Goal: Information Seeking & Learning: Compare options

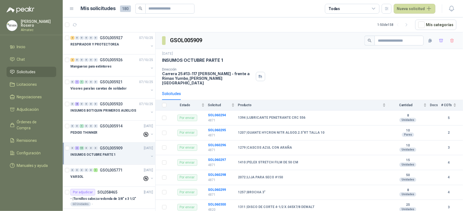
scroll to position [68, 0]
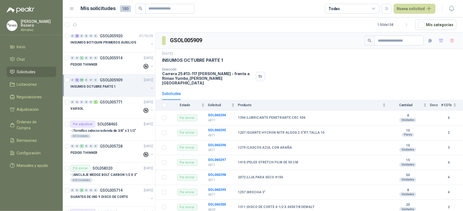
click at [303, 64] on div "[DATE] INSUMOS OCTUBRE PARTE 1 Dirección Carrera 25 #13-117 [PERSON_NAME] - fre…" at bounding box center [309, 68] width 294 height 34
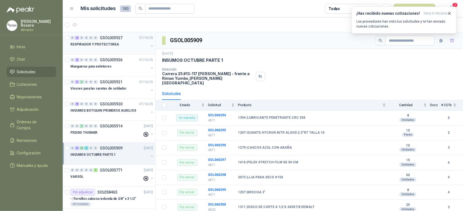
click at [114, 45] on p "RESPIRADOR Y PROTECTOREA" at bounding box center [94, 44] width 49 height 5
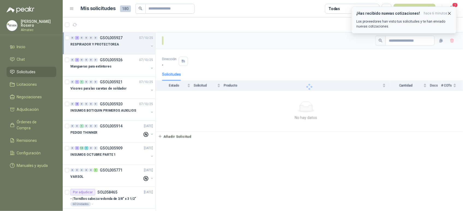
click at [448, 13] on icon "button" at bounding box center [449, 13] width 5 height 5
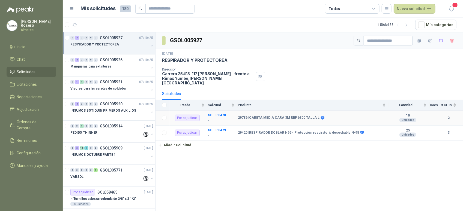
click at [216, 113] on td "SOL060478 -" at bounding box center [223, 118] width 30 height 15
click at [110, 64] on div "Mangueras para extintores" at bounding box center [109, 66] width 78 height 7
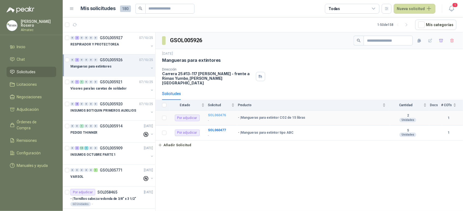
click at [219, 113] on b "SOL060476" at bounding box center [217, 115] width 18 height 4
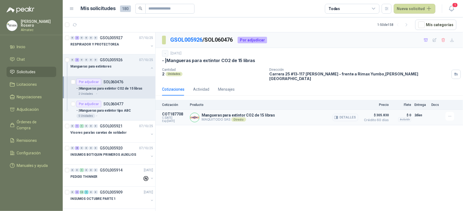
click at [340, 114] on button "Detalles" at bounding box center [345, 117] width 26 height 7
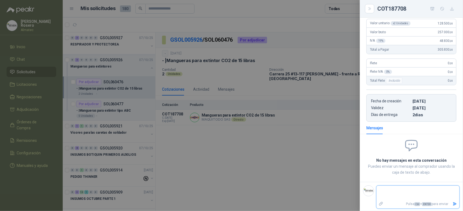
scroll to position [28, 0]
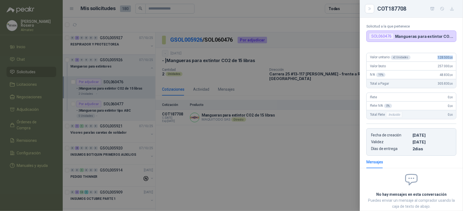
drag, startPoint x: 432, startPoint y: 58, endPoint x: 450, endPoint y: 56, distance: 17.6
click at [450, 56] on div "Valor unitario x 2 Unidades 128.500 ,00" at bounding box center [410, 57] width 89 height 9
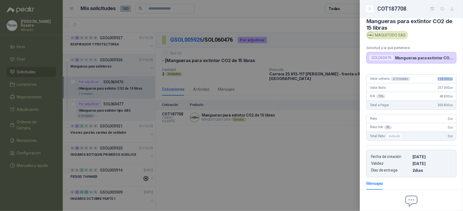
scroll to position [0, 0]
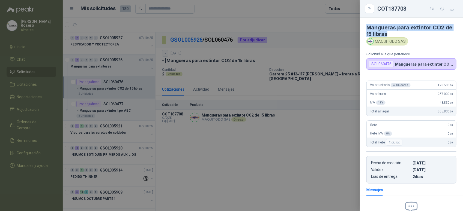
drag, startPoint x: 366, startPoint y: 27, endPoint x: 399, endPoint y: 33, distance: 33.0
click at [399, 33] on h4 "Mangueras para extintor CO2 de 15 libras" at bounding box center [411, 30] width 90 height 13
copy h4 "Mangueras para extintor CO2 de 15 libras"
click at [308, 138] on div at bounding box center [231, 105] width 463 height 211
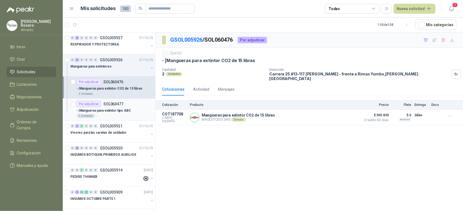
click at [121, 111] on p "- | Mangueras para extintor tipo ABC" at bounding box center [103, 110] width 55 height 5
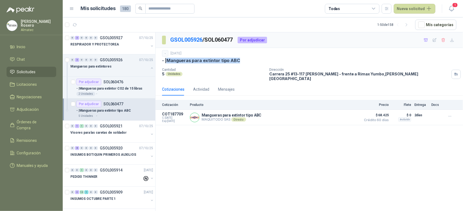
drag, startPoint x: 229, startPoint y: 59, endPoint x: 168, endPoint y: 62, distance: 61.7
click at [168, 62] on div "- | Mangueras para extintor tipo ABC" at bounding box center [309, 61] width 294 height 6
copy p "Mangueras para extintor tipo ABC"
click at [348, 115] on button "Detalles" at bounding box center [345, 117] width 26 height 7
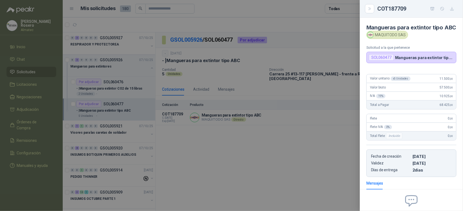
scroll to position [62, 0]
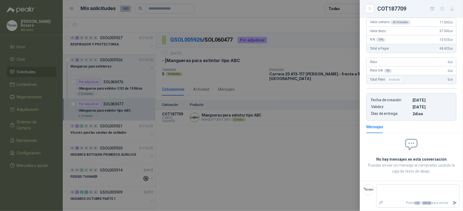
click at [309, 131] on div at bounding box center [231, 105] width 463 height 211
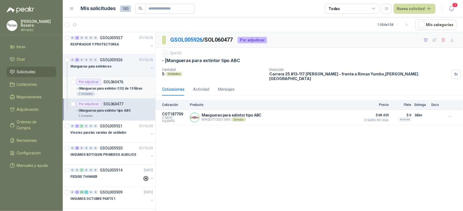
click at [116, 90] on p "- | Mangueras para extintor CO2 de 15 libras" at bounding box center [109, 88] width 66 height 5
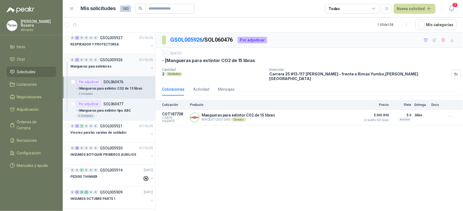
click at [150, 68] on button "button" at bounding box center [152, 68] width 4 height 4
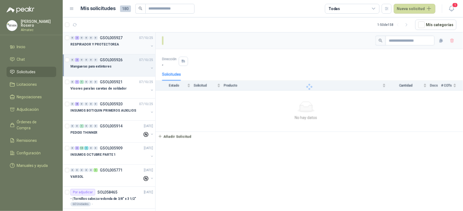
click at [145, 43] on div "RESPIRADOR Y PROTECTOREA" at bounding box center [112, 46] width 84 height 11
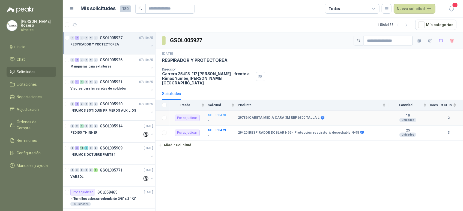
click at [212, 113] on b "SOL060478" at bounding box center [217, 115] width 18 height 4
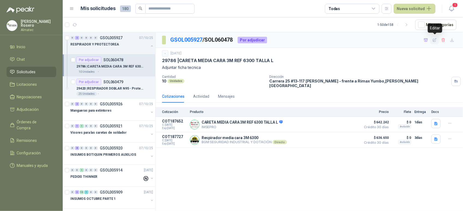
click at [433, 40] on icon "button" at bounding box center [434, 40] width 5 height 5
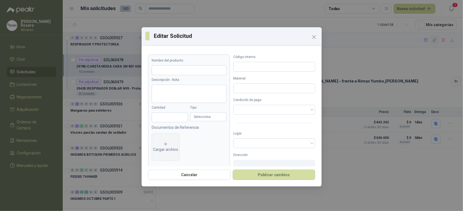
type input "**********"
type textarea "**********"
type input "**"
type input "*"
type input "*****"
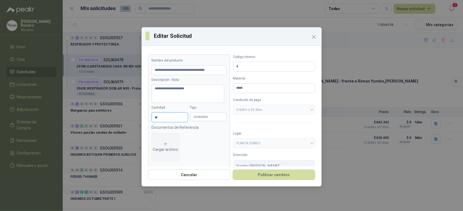
drag, startPoint x: 161, startPoint y: 118, endPoint x: 129, endPoint y: 113, distance: 32.3
click at [129, 113] on div "**********" at bounding box center [231, 105] width 463 height 211
type input "*"
click at [233, 170] on button "Publicar cambios" at bounding box center [274, 175] width 82 height 10
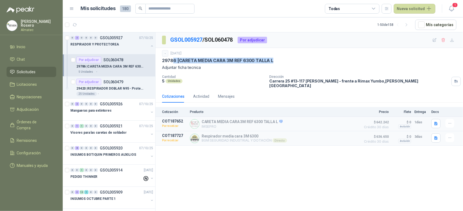
drag, startPoint x: 250, startPoint y: 59, endPoint x: 172, endPoint y: 62, distance: 78.0
click at [172, 62] on div "29786 | CARETA MEDIA CARA 3M REF 6300 TALLA L" at bounding box center [309, 61] width 294 height 6
drag, startPoint x: 172, startPoint y: 62, endPoint x: 349, endPoint y: 68, distance: 177.0
click at [349, 68] on p "Adjuntar ficha tecnica" at bounding box center [309, 68] width 294 height 6
click at [349, 140] on div "Detalles" at bounding box center [345, 139] width 26 height 10
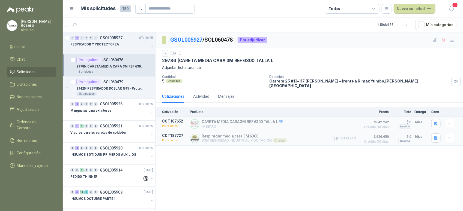
click at [348, 135] on button "Detalles" at bounding box center [345, 138] width 26 height 7
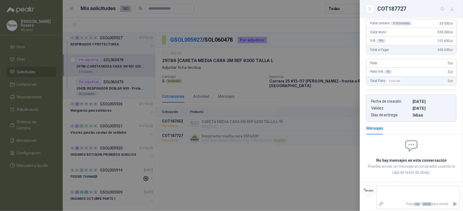
scroll to position [27, 0]
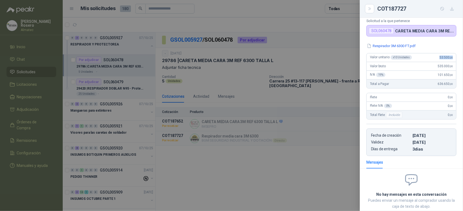
drag, startPoint x: 433, startPoint y: 58, endPoint x: 451, endPoint y: 58, distance: 18.8
click at [451, 58] on div "Valor unitario x 10 Unidades 53.500 ,00" at bounding box center [410, 57] width 89 height 9
copy span "53.500 ,00"
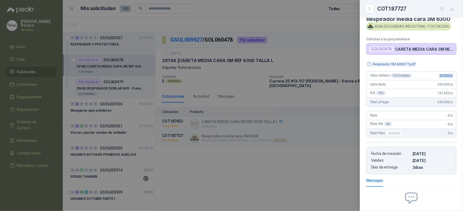
scroll to position [0, 0]
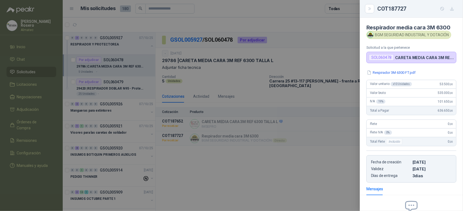
click at [248, 62] on div at bounding box center [231, 105] width 463 height 211
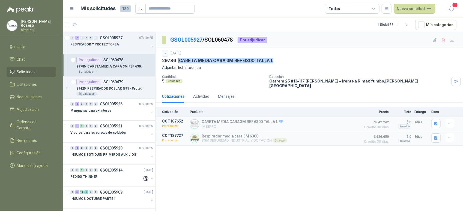
drag, startPoint x: 272, startPoint y: 59, endPoint x: 179, endPoint y: 63, distance: 92.2
click at [179, 63] on p "29786 | CARETA MEDIA CARA 3M REF 6300 TALLA L" at bounding box center [217, 61] width 111 height 6
copy p "CARETA MEDIA CARA 3M REF 6300 TALLA L"
click at [111, 83] on p "SOL060479" at bounding box center [113, 82] width 20 height 4
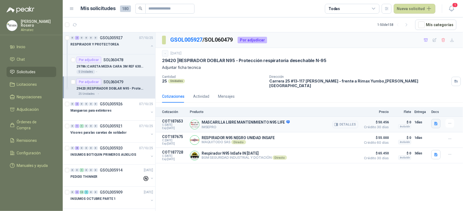
click at [432, 120] on button "button" at bounding box center [435, 123] width 9 height 9
click at [427, 109] on button "1095 SAVER LIFE.pdf" at bounding box center [417, 109] width 40 height 6
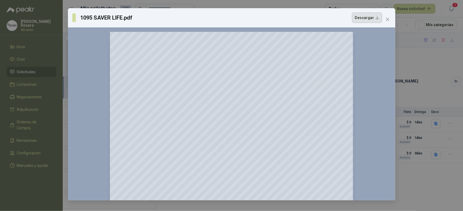
click at [369, 20] on button "Descargar" at bounding box center [367, 18] width 30 height 10
click at [422, 59] on div "1095 SAVER LIFE.pdf Descargar 150 %" at bounding box center [231, 105] width 463 height 211
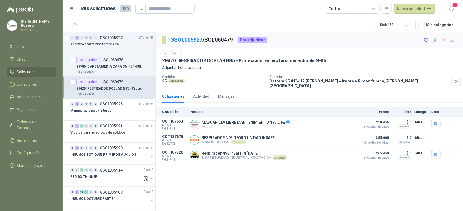
click at [446, 94] on div "Cotizaciones Actividad Mensajes" at bounding box center [309, 96] width 294 height 13
click at [338, 124] on icon "button" at bounding box center [336, 125] width 1 height 2
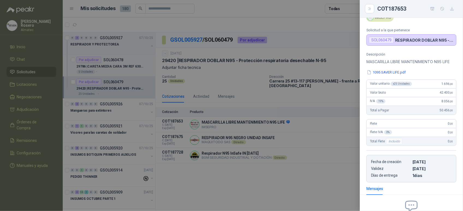
scroll to position [23, 0]
drag, startPoint x: 438, startPoint y: 91, endPoint x: 452, endPoint y: 90, distance: 13.7
click at [452, 90] on article "Valor unitario x 25 Unidades 1.696 ,00 Valor bruto 42.400 ,00 IVA 19 % 8.056 ,0…" at bounding box center [411, 97] width 90 height 35
drag, startPoint x: 452, startPoint y: 90, endPoint x: 437, endPoint y: 91, distance: 14.7
click at [441, 86] on span "1.696 ,00" at bounding box center [446, 85] width 11 height 4
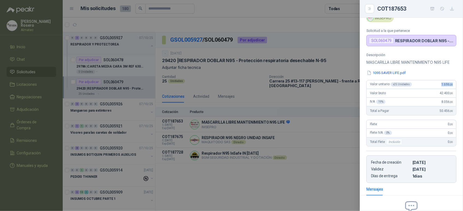
drag, startPoint x: 435, startPoint y: 91, endPoint x: 451, endPoint y: 91, distance: 15.8
click at [451, 89] on div "Valor unitario x 25 Unidades 1.696 ,00" at bounding box center [410, 84] width 89 height 9
copy span "1.696 ,00"
click at [313, 177] on div at bounding box center [231, 105] width 463 height 211
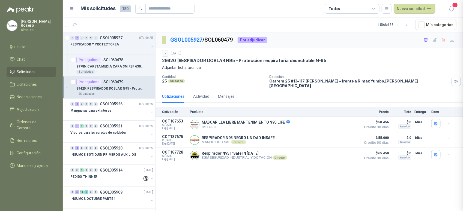
scroll to position [94, 0]
click at [348, 138] on button "Detalles" at bounding box center [345, 140] width 26 height 7
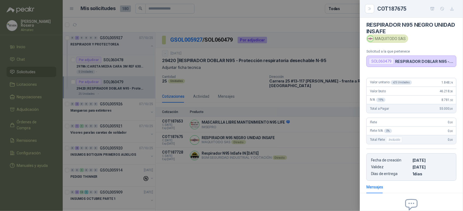
scroll to position [0, 0]
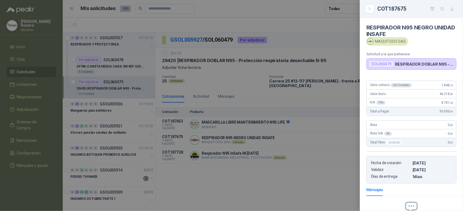
click at [329, 172] on div at bounding box center [231, 105] width 463 height 211
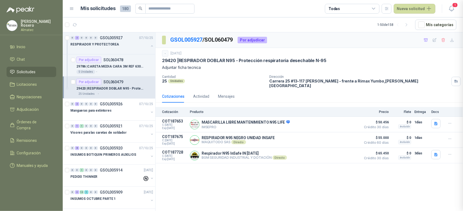
scroll to position [65, 0]
click at [346, 122] on button "Detalles" at bounding box center [345, 124] width 26 height 7
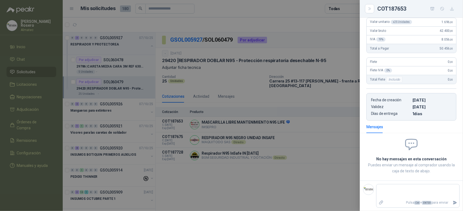
scroll to position [60, 0]
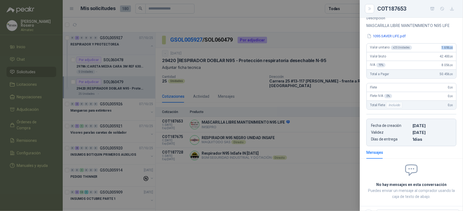
drag, startPoint x: 434, startPoint y: 57, endPoint x: 454, endPoint y: 57, distance: 20.5
click at [454, 57] on div "Descripción MASCARILLA LIBRE MANTENIMIENTO N95 LIFE 1095 SAVER LIFE.pdf Valor u…" at bounding box center [411, 81] width 103 height 130
copy span "1.696 ,00"
drag, startPoint x: 239, startPoint y: 178, endPoint x: 213, endPoint y: 205, distance: 37.6
click at [239, 178] on div at bounding box center [231, 105] width 463 height 211
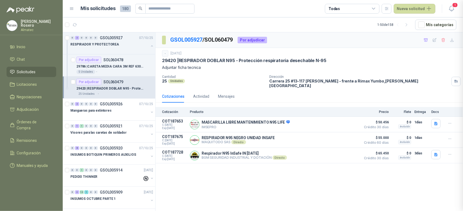
scroll to position [94, 0]
click at [349, 121] on button "Detalles" at bounding box center [345, 124] width 26 height 7
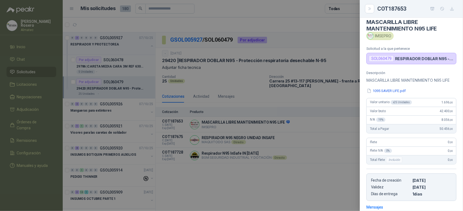
scroll to position [0, 0]
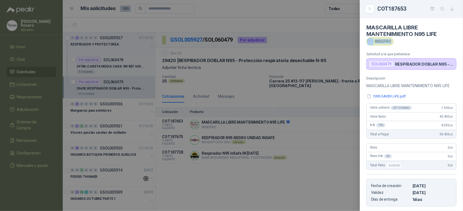
click at [390, 42] on div "IMSEPRO" at bounding box center [379, 41] width 27 height 8
copy div "IMSEPRO"
click at [297, 158] on div at bounding box center [231, 105] width 463 height 211
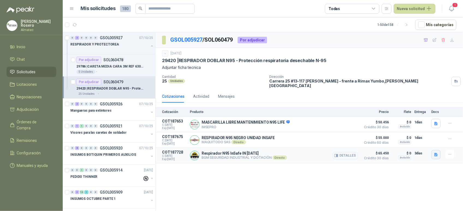
click at [435, 155] on button "button" at bounding box center [435, 154] width 9 height 9
click at [426, 140] on button "RESPIRADOR-N95-IN-SAFE-FT.pdf" at bounding box center [406, 140] width 61 height 6
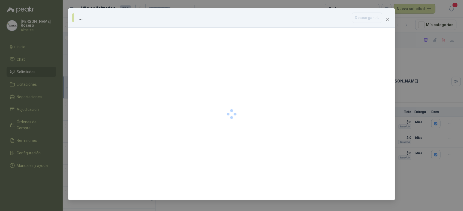
click at [223, 202] on div "... Descargar" at bounding box center [231, 105] width 463 height 211
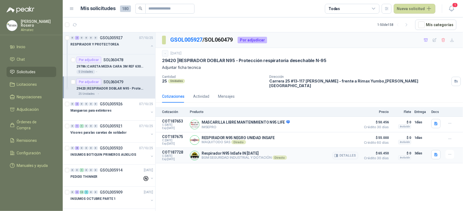
click at [431, 153] on article "COT187728 C: 08/10/2025 Exp: 23/10/2025 Respirador N95 InSafe IN 1020 BGM SEGUR…" at bounding box center [308, 156] width 307 height 16
click at [435, 153] on icon "button" at bounding box center [435, 155] width 3 height 4
click at [400, 140] on button "RESPIRADOR-N95-IN-SAFE-FT.pdf" at bounding box center [406, 140] width 61 height 6
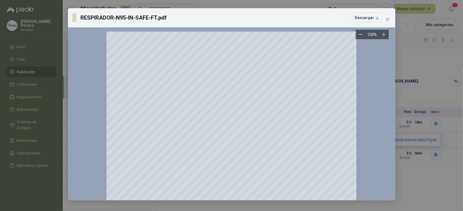
scroll to position [0, 0]
click at [387, 18] on icon "close" at bounding box center [387, 19] width 4 height 4
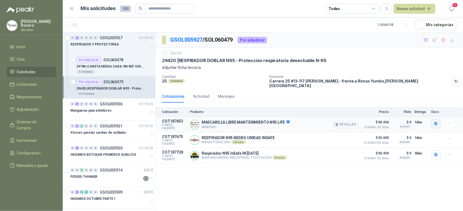
click at [436, 122] on icon "button" at bounding box center [435, 124] width 5 height 5
click at [411, 107] on button "1095 SAVER LIFE.pdf" at bounding box center [417, 109] width 40 height 6
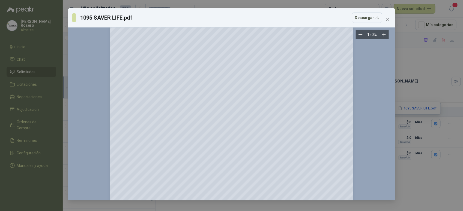
scroll to position [34, 0]
click at [432, 109] on div "1095 SAVER LIFE.pdf Descargar 150 %" at bounding box center [231, 105] width 463 height 211
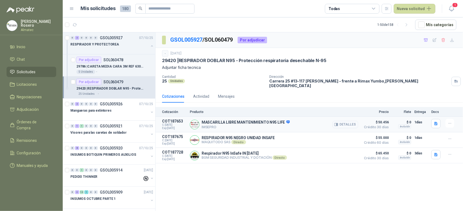
click at [349, 121] on button "Detalles" at bounding box center [345, 124] width 26 height 7
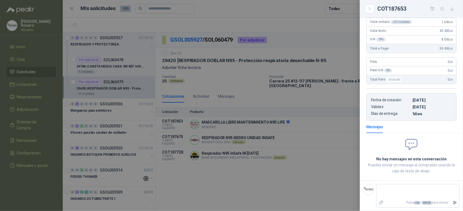
click at [323, 139] on div at bounding box center [231, 105] width 463 height 211
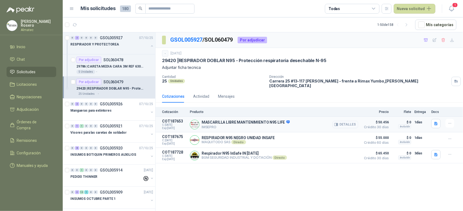
click at [337, 124] on icon "button" at bounding box center [336, 125] width 1 height 2
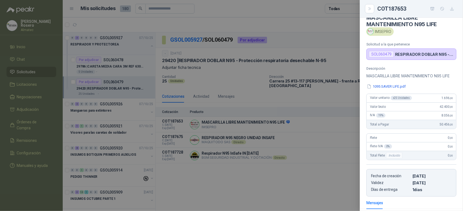
scroll to position [0, 0]
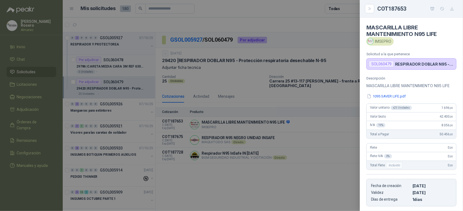
click at [433, 113] on div "Valor unitario x 25 Unidades 1.696 ,00" at bounding box center [410, 108] width 89 height 9
drag, startPoint x: 433, startPoint y: 124, endPoint x: 449, endPoint y: 124, distance: 15.5
click at [449, 121] on div "Valor bruto 42.400 ,00" at bounding box center [410, 117] width 89 height 9
copy span "42.400 ,00"
click at [323, 137] on div at bounding box center [231, 105] width 463 height 211
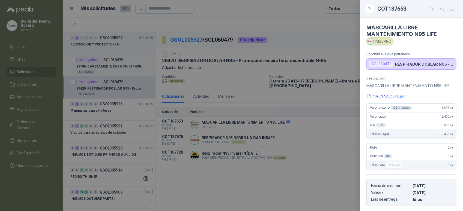
scroll to position [94, 0]
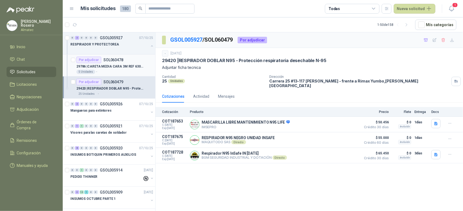
click at [123, 72] on div "5 Unidades -" at bounding box center [114, 72] width 77 height 4
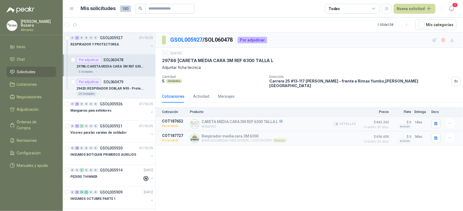
click at [348, 123] on button "Detalles" at bounding box center [345, 124] width 26 height 7
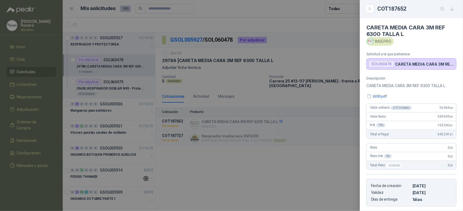
scroll to position [85, 0]
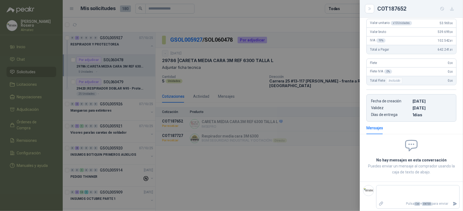
click at [433, 24] on div "Valor unitario x 10 Unidades 53.969 ,90" at bounding box center [410, 23] width 89 height 9
click at [330, 98] on div at bounding box center [231, 105] width 463 height 211
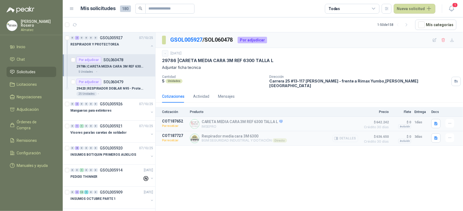
click at [348, 135] on button "Detalles" at bounding box center [345, 138] width 26 height 7
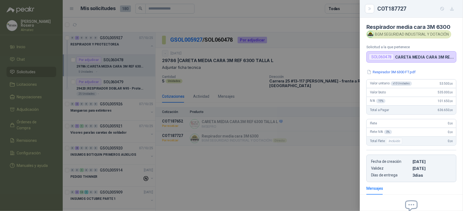
scroll to position [0, 0]
drag, startPoint x: 430, startPoint y: 84, endPoint x: 453, endPoint y: 88, distance: 23.3
click at [453, 88] on div "Respirador 3M 6300 FT.pdf Valor unitario x 10 Unidades 53.500 ,00 Valor bruto 5…" at bounding box center [411, 126] width 103 height 113
copy span "53.500 ,00"
click at [193, 168] on div at bounding box center [231, 105] width 463 height 211
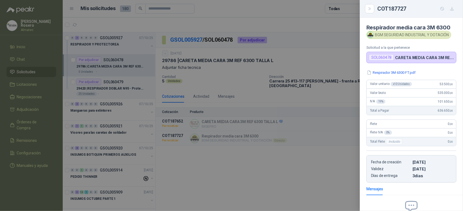
scroll to position [64, 0]
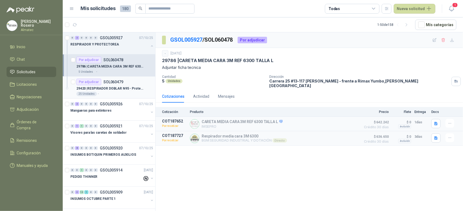
drag, startPoint x: 111, startPoint y: 42, endPoint x: 145, endPoint y: 84, distance: 53.5
click at [111, 42] on p "RESPIRADOR Y PROTECTOREA" at bounding box center [94, 44] width 49 height 5
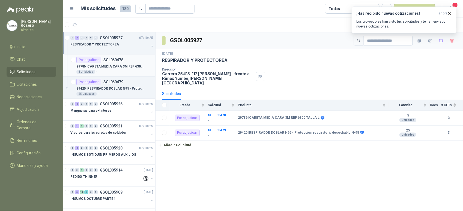
click at [121, 66] on p "29786 | CARETA MEDIA CARA 3M REF 6300 TALLA L" at bounding box center [110, 66] width 68 height 5
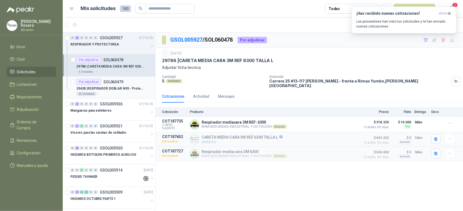
click at [126, 88] on p "29420 | RESPIRADOR DOBLAR N95 - Protección respiratoria desechable N-95" at bounding box center [110, 88] width 68 height 5
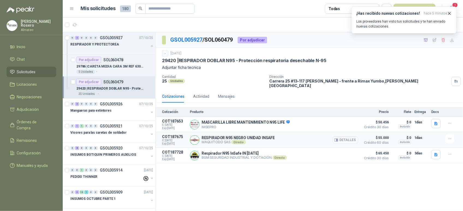
click at [344, 137] on button "Detalles" at bounding box center [345, 140] width 26 height 7
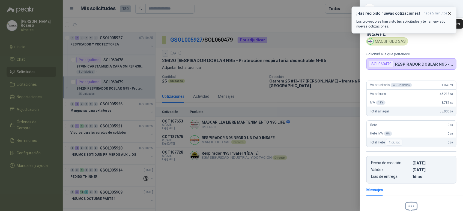
scroll to position [62, 0]
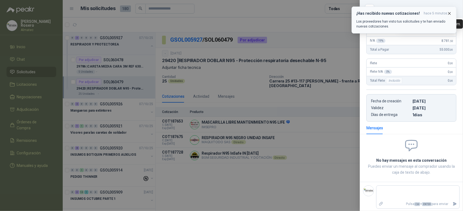
click at [448, 12] on icon "button" at bounding box center [449, 13] width 5 height 5
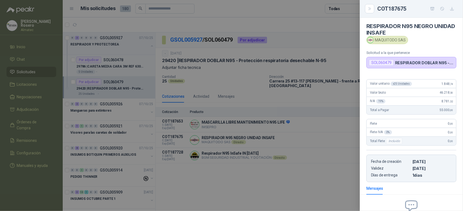
scroll to position [0, 0]
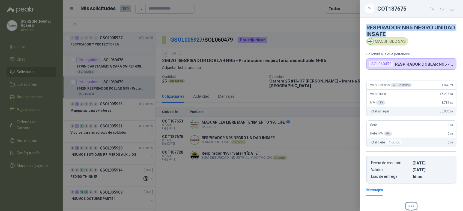
drag, startPoint x: 408, startPoint y: 34, endPoint x: 366, endPoint y: 25, distance: 43.8
click at [366, 25] on article "RESPIRADOR N95 NEGRO UNIDAD INSAFE MAQUITODO SAS Solicitud a la que pertenece S…" at bounding box center [411, 44] width 103 height 52
copy h4 "RESPIRADOR N95 NEGRO UNIDAD INSAFE"
drag, startPoint x: 433, startPoint y: 84, endPoint x: 453, endPoint y: 85, distance: 20.2
click at [453, 85] on div "Valor unitario x 25 Unidades 1.848 ,74 Valor bruto 46.218 ,50 IVA 19 % 8.781 ,5…" at bounding box center [411, 129] width 103 height 107
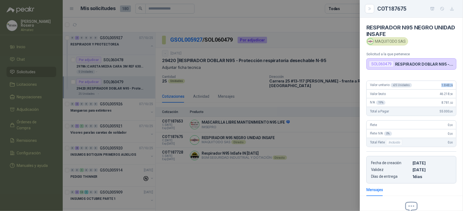
click at [315, 52] on div at bounding box center [231, 105] width 463 height 211
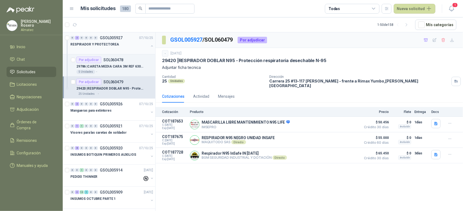
click at [150, 47] on button "button" at bounding box center [152, 46] width 4 height 4
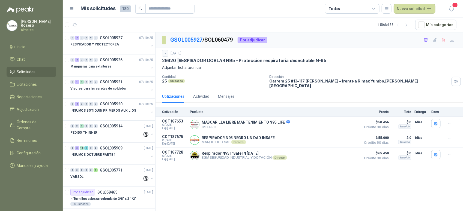
drag, startPoint x: 438, startPoint y: 191, endPoint x: 359, endPoint y: 210, distance: 82.1
click at [438, 191] on div "GSOL005927 / SOL060479 Por adjudicar - 7 oct, 2025 29420 | RESPIRADOR DOBLAR N9…" at bounding box center [308, 122] width 307 height 181
click at [228, 176] on div "GSOL005927 / SOL060479 Por adjudicar - 7 oct, 2025 29420 | RESPIRADOR DOBLAR N9…" at bounding box center [308, 122] width 307 height 181
drag, startPoint x: 290, startPoint y: 197, endPoint x: 400, endPoint y: 211, distance: 111.5
click at [290, 197] on div "GSOL005927 / SOL060479 Por adjudicar - 7 oct, 2025 29420 | RESPIRADOR DOBLAR N9…" at bounding box center [308, 122] width 307 height 181
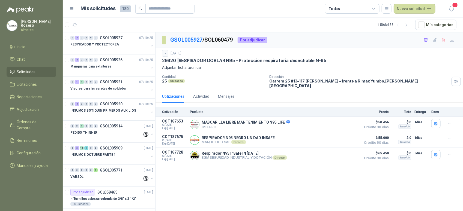
click at [295, 179] on div "GSOL005927 / SOL060479 Por adjudicar - 7 oct, 2025 29420 | RESPIRADOR DOBLAR N9…" at bounding box center [308, 122] width 307 height 181
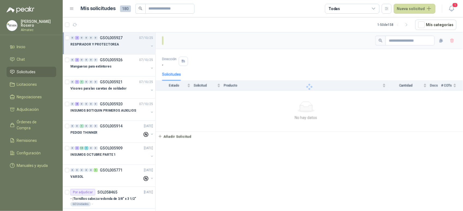
click at [313, 186] on div "Dirección , Solicitudes Estado Solicitud Producto Cantidad Docs # COTs No hay d…" at bounding box center [308, 122] width 307 height 181
click at [427, 168] on div "Dirección , Solicitudes Estado Solicitud Producto Cantidad Docs # COTs No hay d…" at bounding box center [308, 122] width 307 height 181
